Goal: Find contact information: Find contact information

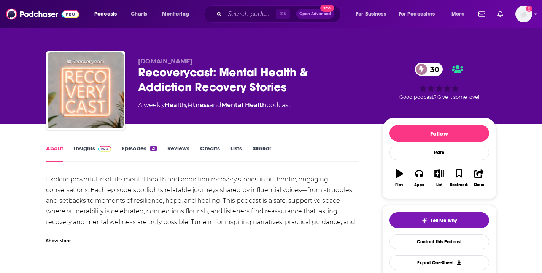
click at [93, 148] on link "Insights" at bounding box center [93, 153] width 38 height 17
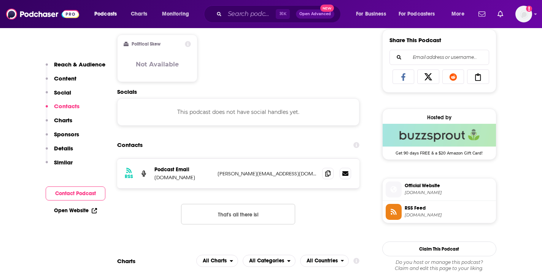
scroll to position [476, 0]
drag, startPoint x: 216, startPoint y: 174, endPoint x: 264, endPoint y: 173, distance: 47.5
click at [264, 173] on div "RSS Podcast Email Recovery.com clint@recovery.com clint@recovery.com" at bounding box center [238, 174] width 243 height 30
copy p "clint@recovery.com"
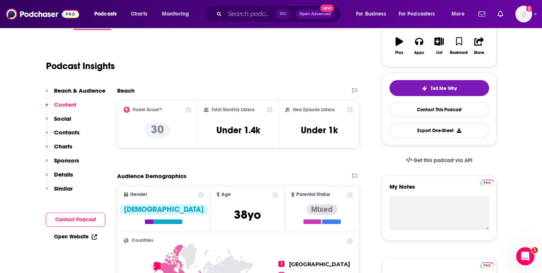
scroll to position [132, 0]
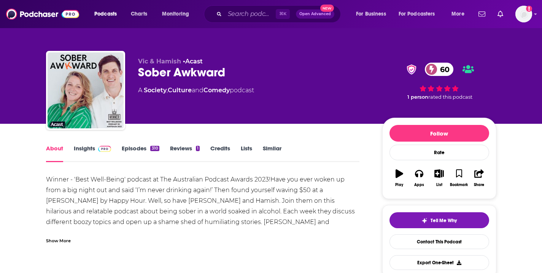
click at [86, 149] on link "Insights" at bounding box center [93, 153] width 38 height 17
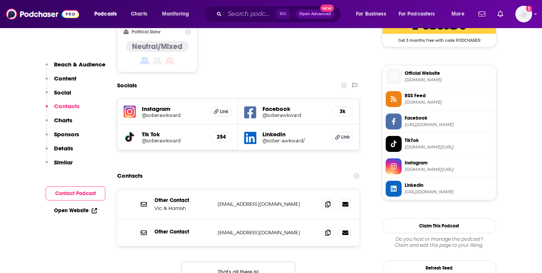
scroll to position [652, 0]
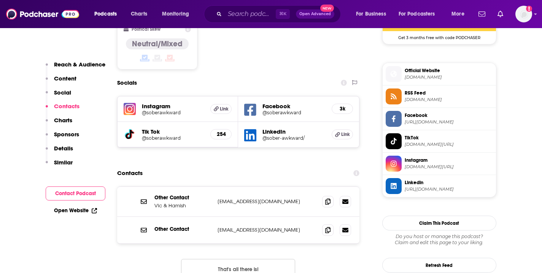
drag, startPoint x: 218, startPoint y: 175, endPoint x: 303, endPoint y: 176, distance: 85.6
click at [303, 198] on p "vicandhamish@soberawkward.com" at bounding box center [267, 201] width 99 height 6
copy p "vicandhamish@soberawkward.com"
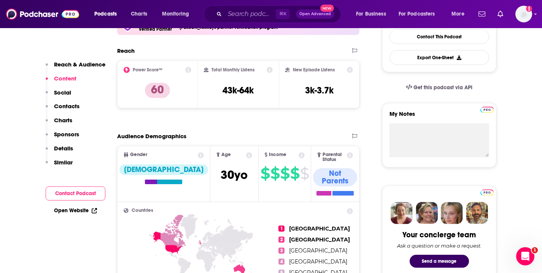
scroll to position [203, 0]
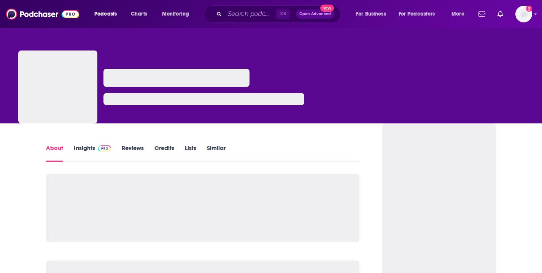
click at [88, 148] on link "Insights" at bounding box center [93, 153] width 38 height 17
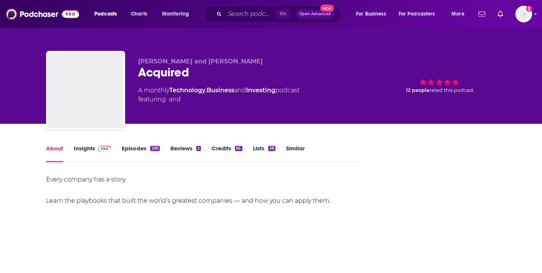
click at [85, 147] on link "Insights" at bounding box center [93, 153] width 38 height 17
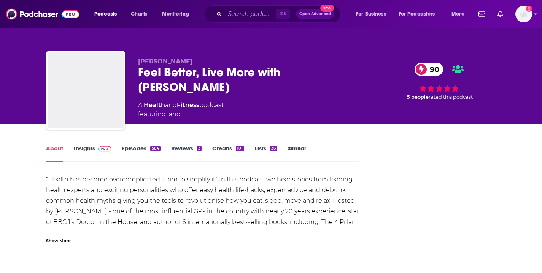
click at [96, 150] on span at bounding box center [103, 148] width 16 height 7
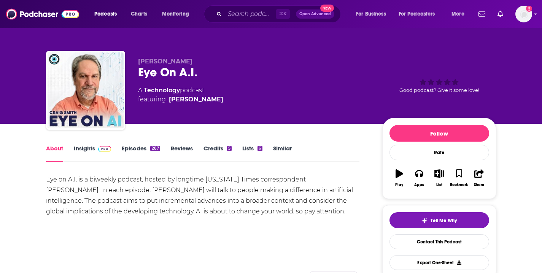
click at [82, 147] on link "Insights" at bounding box center [93, 153] width 38 height 17
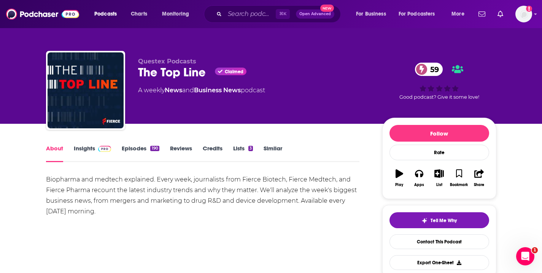
click at [100, 147] on img at bounding box center [104, 149] width 13 height 6
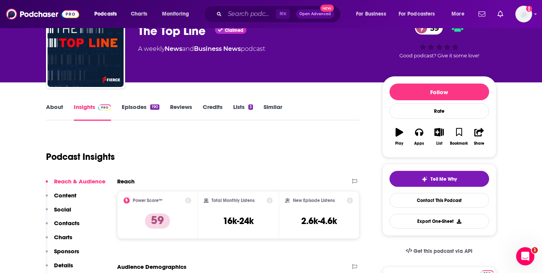
scroll to position [44, 0]
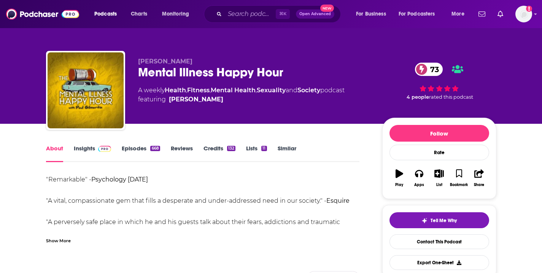
click at [93, 146] on link "Insights" at bounding box center [93, 153] width 38 height 17
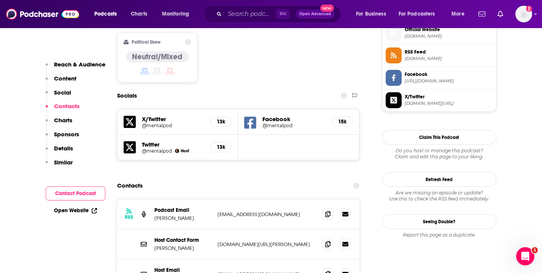
scroll to position [627, 0]
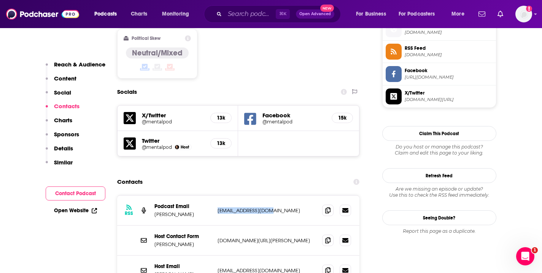
drag, startPoint x: 216, startPoint y: 158, endPoint x: 280, endPoint y: 160, distance: 64.3
click at [280, 196] on div "RSS Podcast Email Paul Gilmartin mentalpod@gmail.com mentalpod@gmail.com" at bounding box center [238, 211] width 243 height 30
copy p "mentalpod@gmail.com"
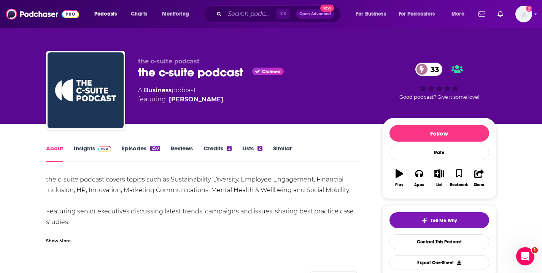
click at [87, 145] on link "Insights" at bounding box center [93, 153] width 38 height 17
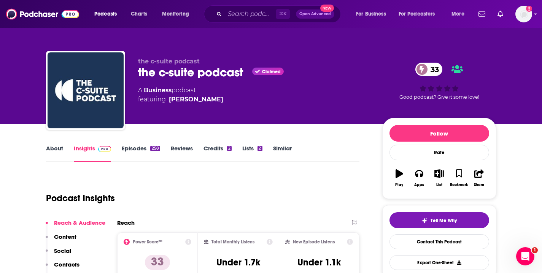
click at [60, 147] on link "About" at bounding box center [54, 153] width 17 height 17
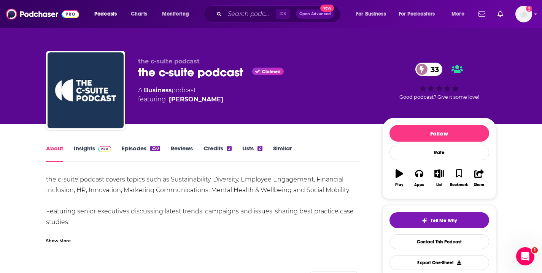
click at [82, 152] on link "Insights" at bounding box center [93, 153] width 38 height 17
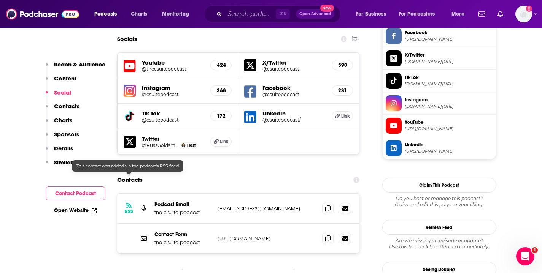
scroll to position [666, 0]
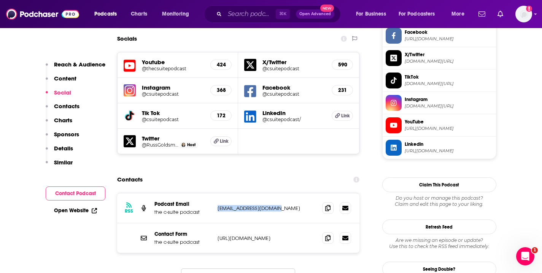
drag, startPoint x: 216, startPoint y: 178, endPoint x: 286, endPoint y: 180, distance: 69.6
click at [286, 194] on div "RSS Podcast Email the c-suite podcast info@csuitepodcast.com info@csuitepodcast…" at bounding box center [238, 209] width 243 height 30
copy p "info@csuitepodcast.com"
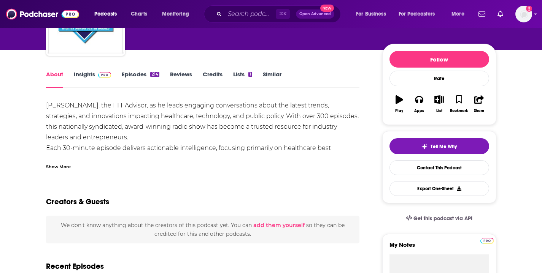
scroll to position [77, 0]
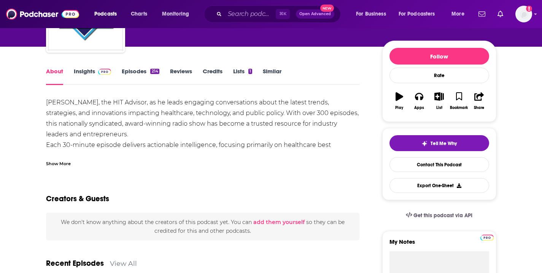
click at [86, 74] on link "Insights" at bounding box center [93, 76] width 38 height 17
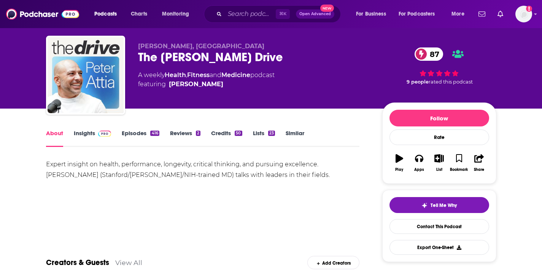
scroll to position [28, 0]
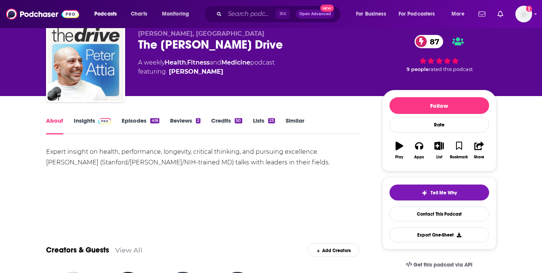
click at [91, 126] on link "Insights" at bounding box center [93, 125] width 38 height 17
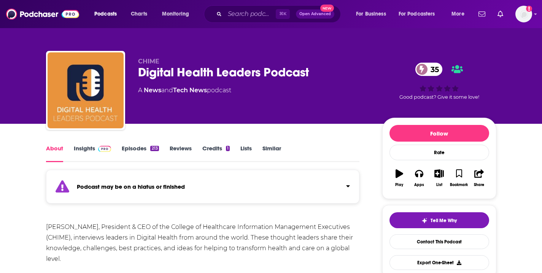
click at [94, 146] on link "Insights" at bounding box center [93, 153] width 38 height 17
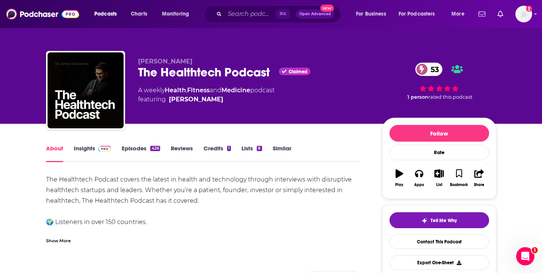
click at [98, 148] on img at bounding box center [104, 149] width 13 height 6
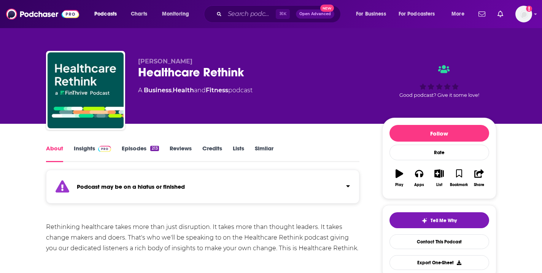
click at [86, 148] on link "Insights" at bounding box center [93, 153] width 38 height 17
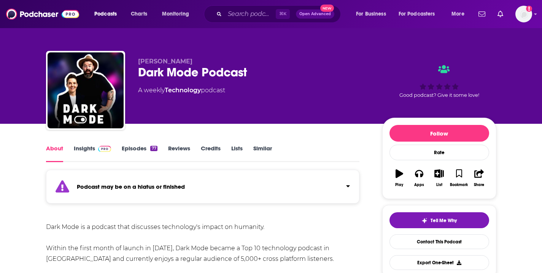
click at [90, 151] on link "Insights" at bounding box center [93, 153] width 38 height 17
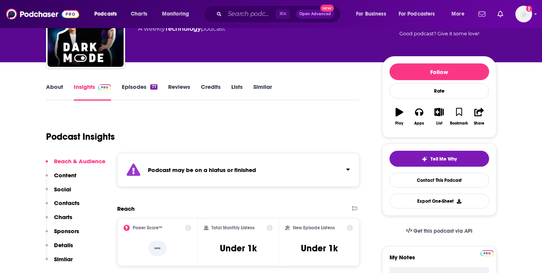
scroll to position [80, 0]
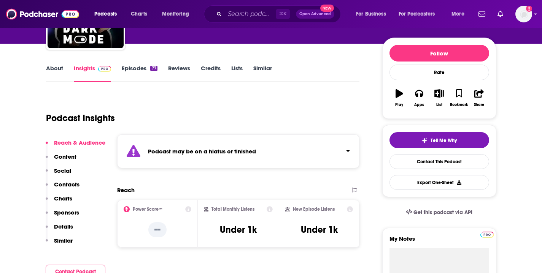
click at [348, 148] on icon "Click to expand status details" at bounding box center [348, 151] width 4 height 6
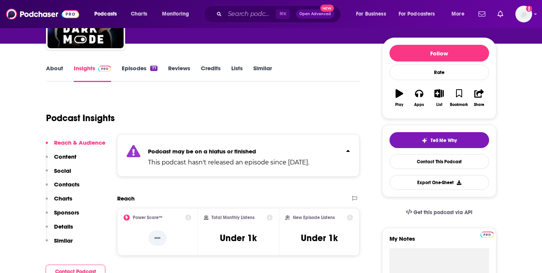
click at [348, 148] on icon "Click to expand status details" at bounding box center [348, 151] width 4 height 6
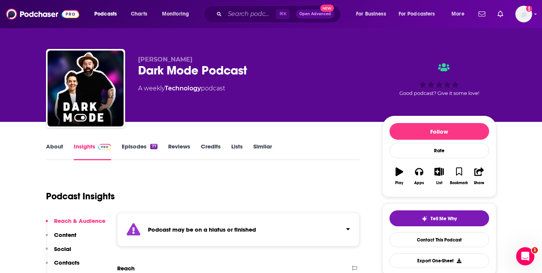
scroll to position [0, 0]
